Goal: Entertainment & Leisure: Browse casually

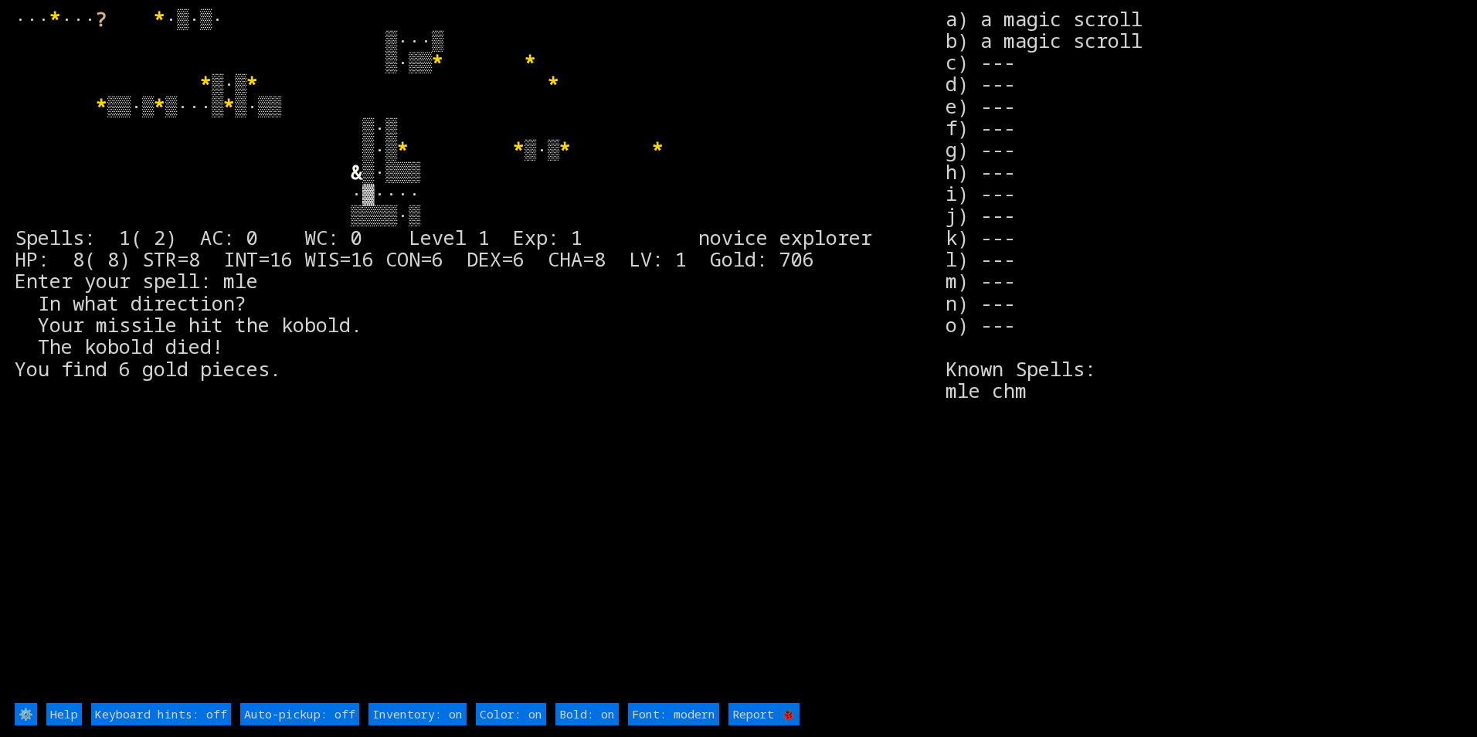
click at [427, 124] on larn "··· * ··· ? * ·▒·▒· ▒···▒ ▒·▒▒ * * * ▒·▒ * * * ▒▒·▒ * ▒···▒ * * * ▒·▒ * * &" at bounding box center [480, 354] width 931 height 693
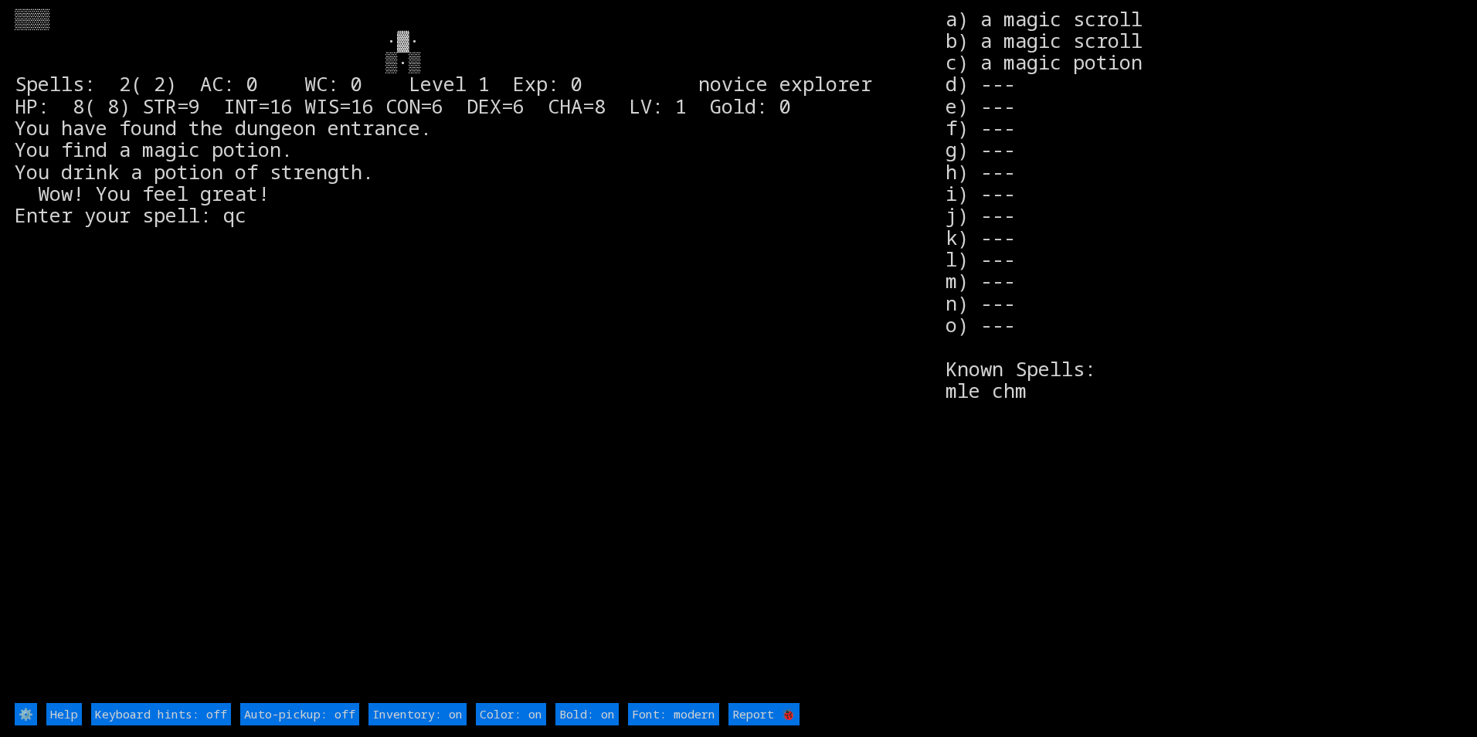
click at [412, 347] on larn at bounding box center [480, 354] width 931 height 693
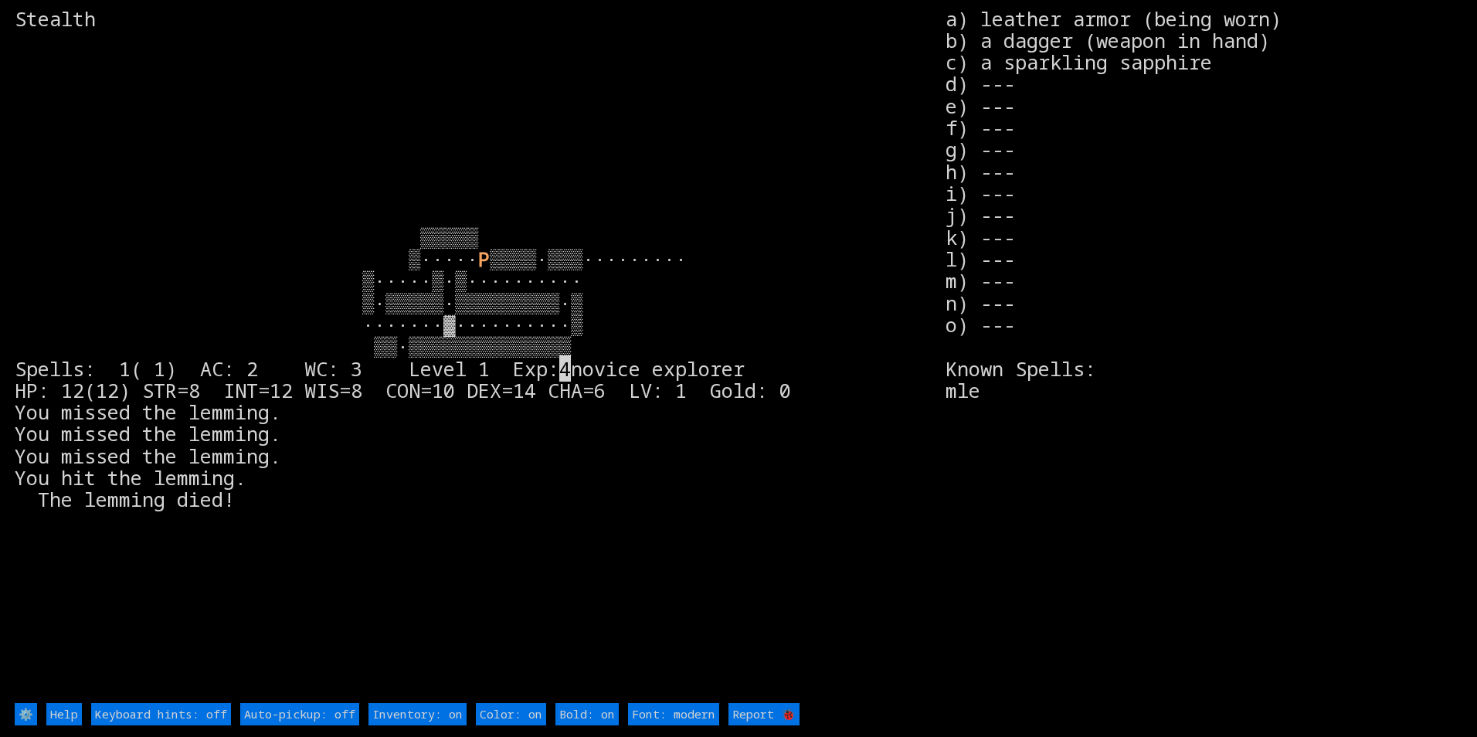
click at [478, 323] on larn "Stealth ▒▒▒▒▒ ▒····· P 4" at bounding box center [480, 354] width 931 height 693
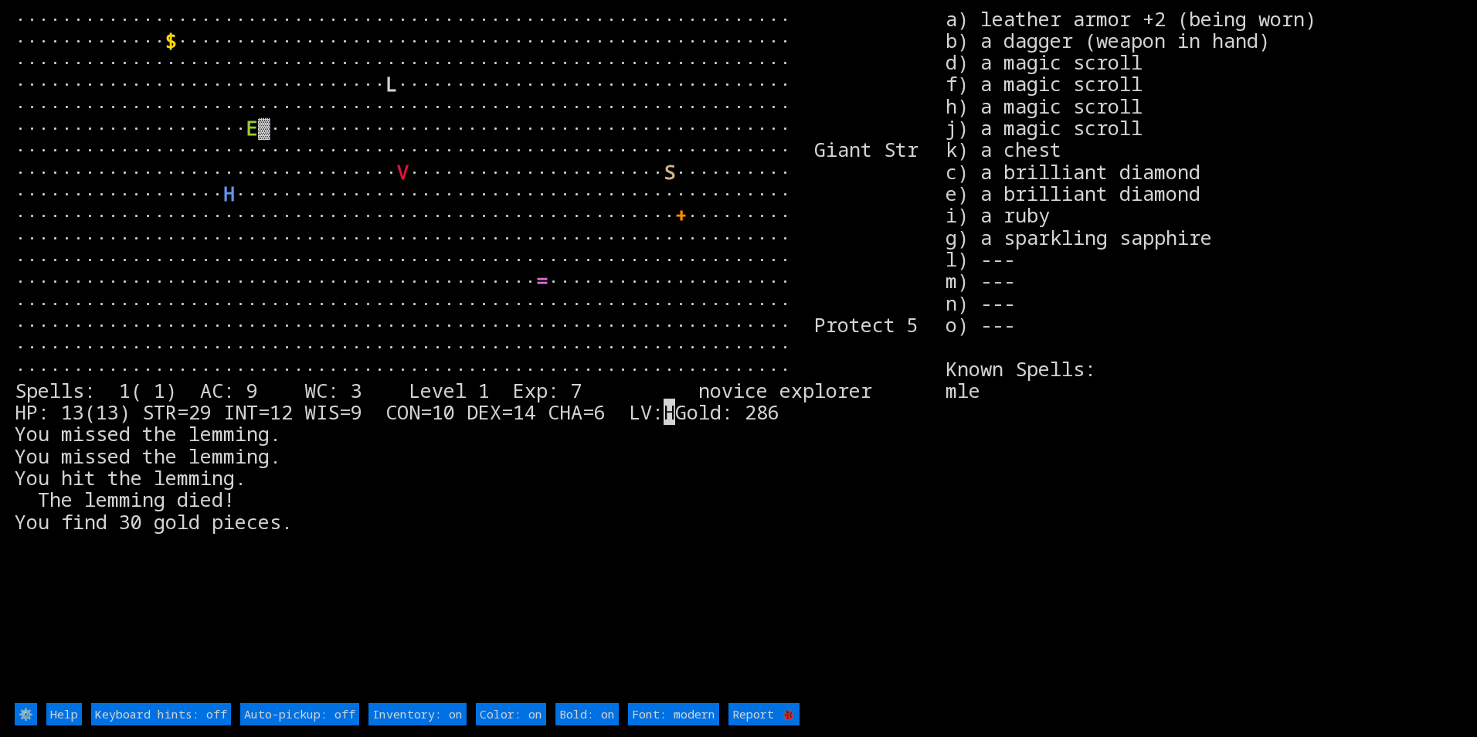
drag, startPoint x: 277, startPoint y: 199, endPoint x: 769, endPoint y: 69, distance: 509.2
click at [277, 199] on larn "··································································· ···········…" at bounding box center [480, 354] width 931 height 693
